Goal: Information Seeking & Learning: Learn about a topic

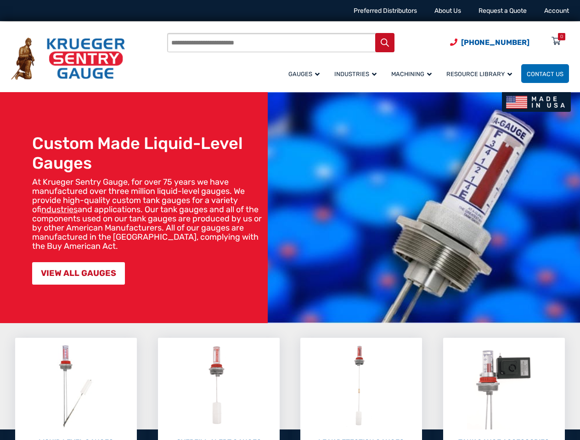
click at [290, 220] on img at bounding box center [423, 207] width 312 height 231
click at [312, 45] on input "Products search" at bounding box center [280, 42] width 227 height 19
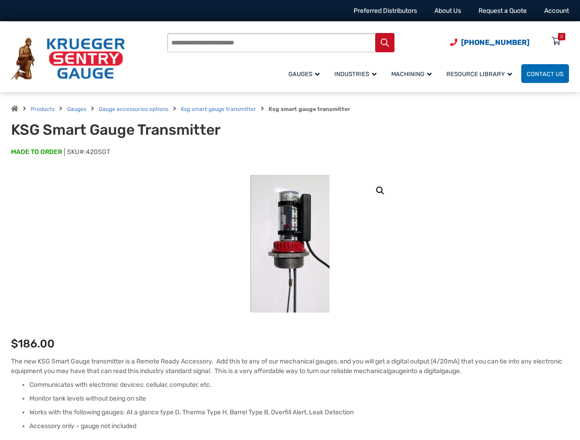
click at [312, 45] on input "Products search" at bounding box center [280, 42] width 227 height 19
click at [380, 191] on link "🔍" at bounding box center [380, 191] width 17 height 17
